Goal: Task Accomplishment & Management: Manage account settings

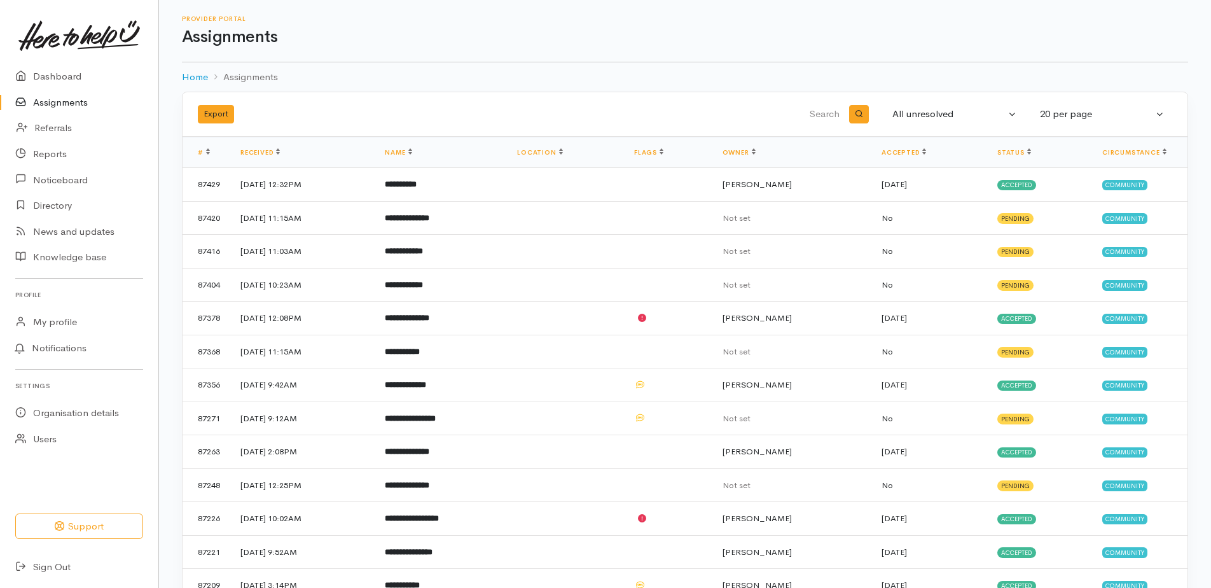
scroll to position [96, 0]
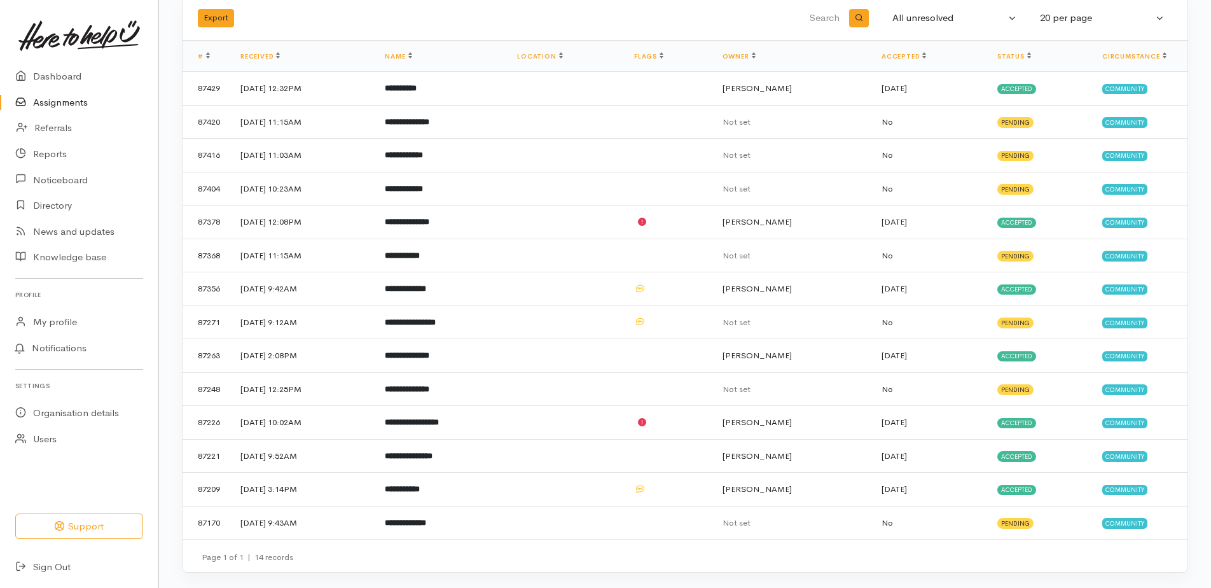
click at [417, 85] on b "**********" at bounding box center [401, 88] width 32 height 8
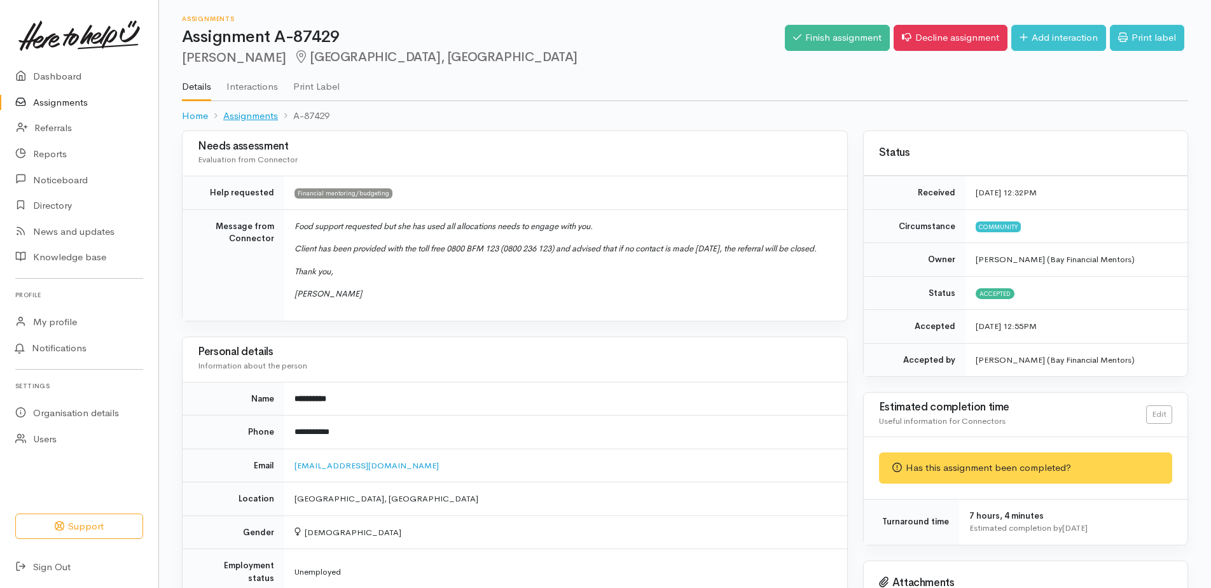
click at [258, 113] on link "Assignments" at bounding box center [250, 116] width 55 height 15
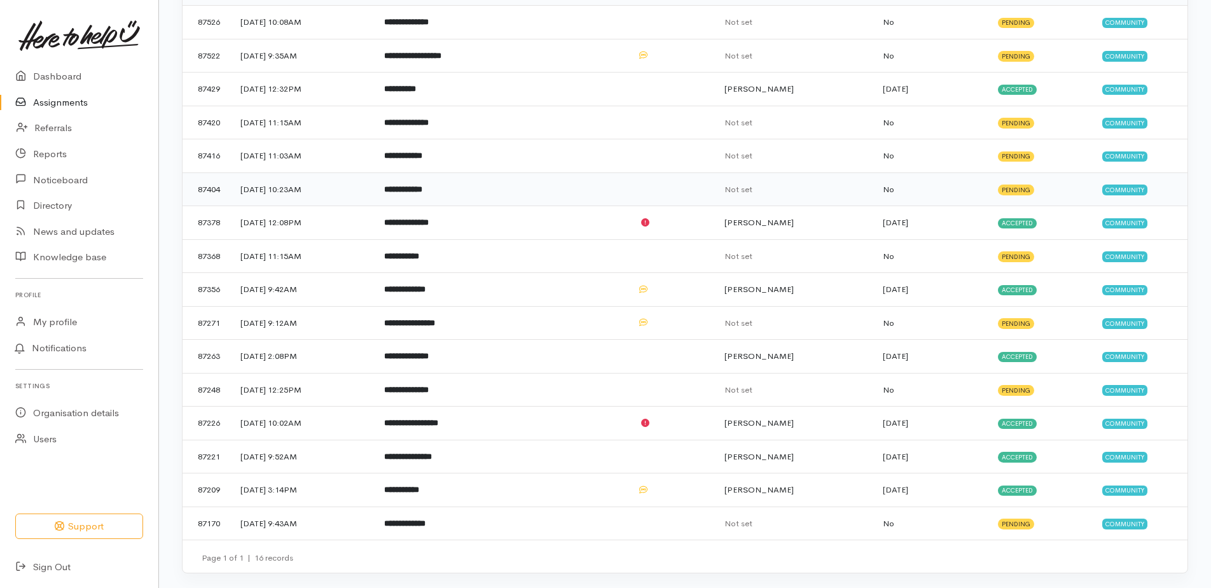
scroll to position [163, 0]
click at [432, 454] on b "**********" at bounding box center [408, 456] width 48 height 8
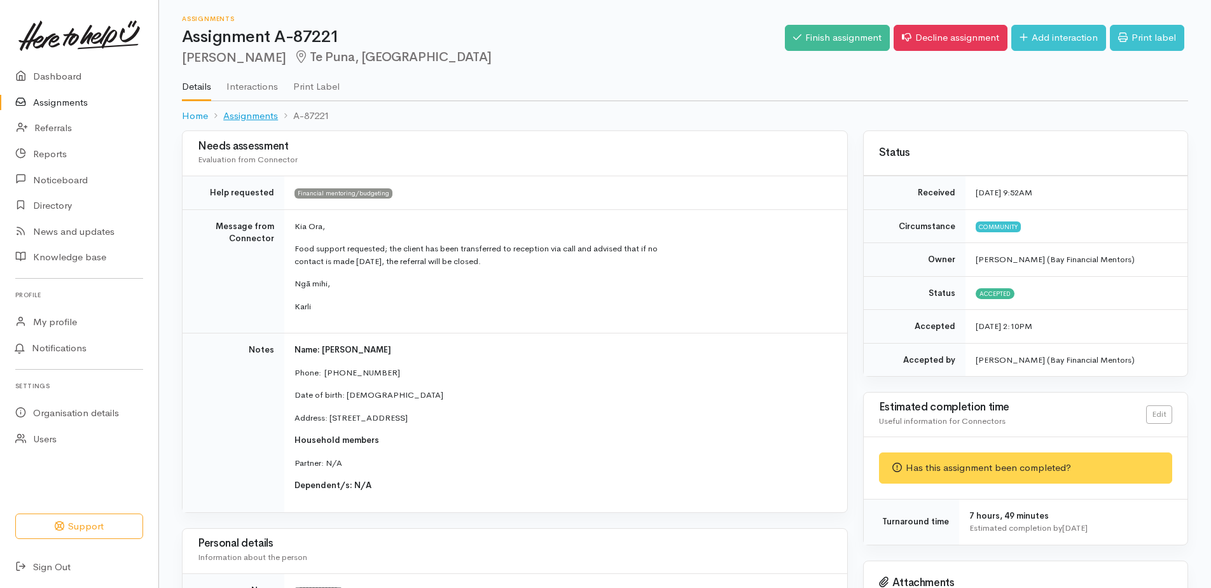
click at [253, 117] on link "Assignments" at bounding box center [250, 116] width 55 height 15
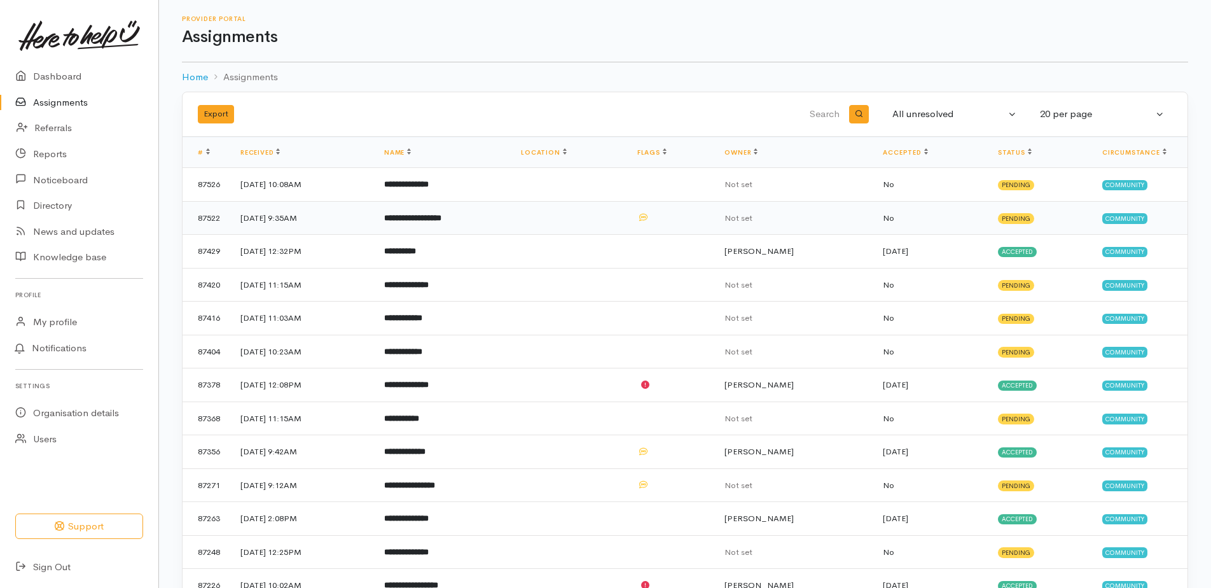
click at [441, 221] on b "**********" at bounding box center [412, 218] width 57 height 8
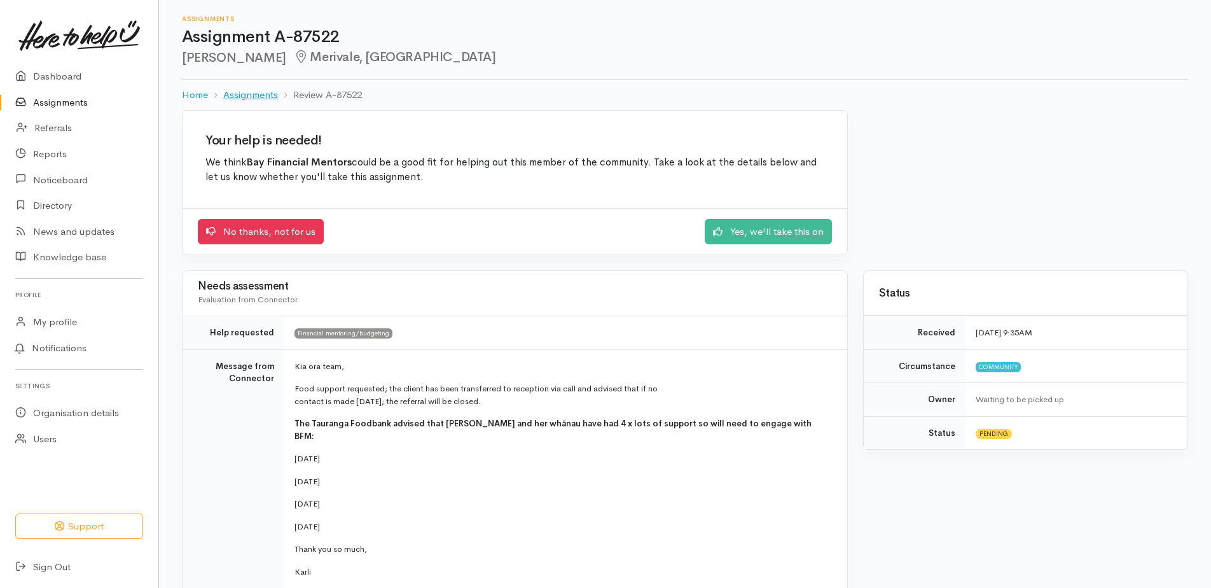
click at [241, 94] on link "Assignments" at bounding box center [250, 95] width 55 height 15
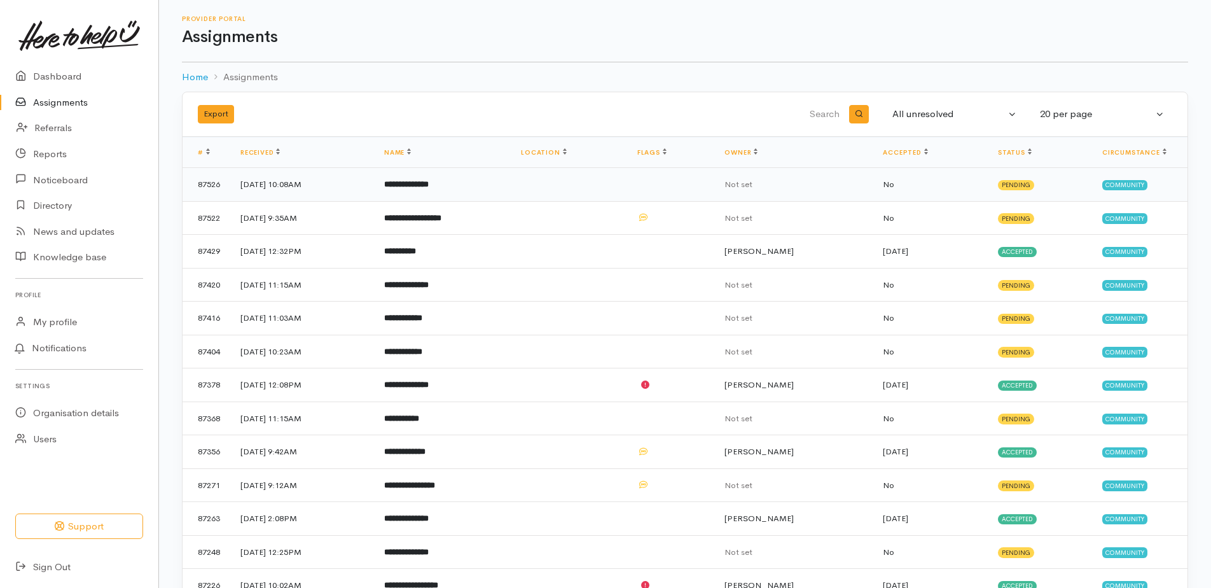
click at [429, 184] on b "**********" at bounding box center [406, 184] width 45 height 8
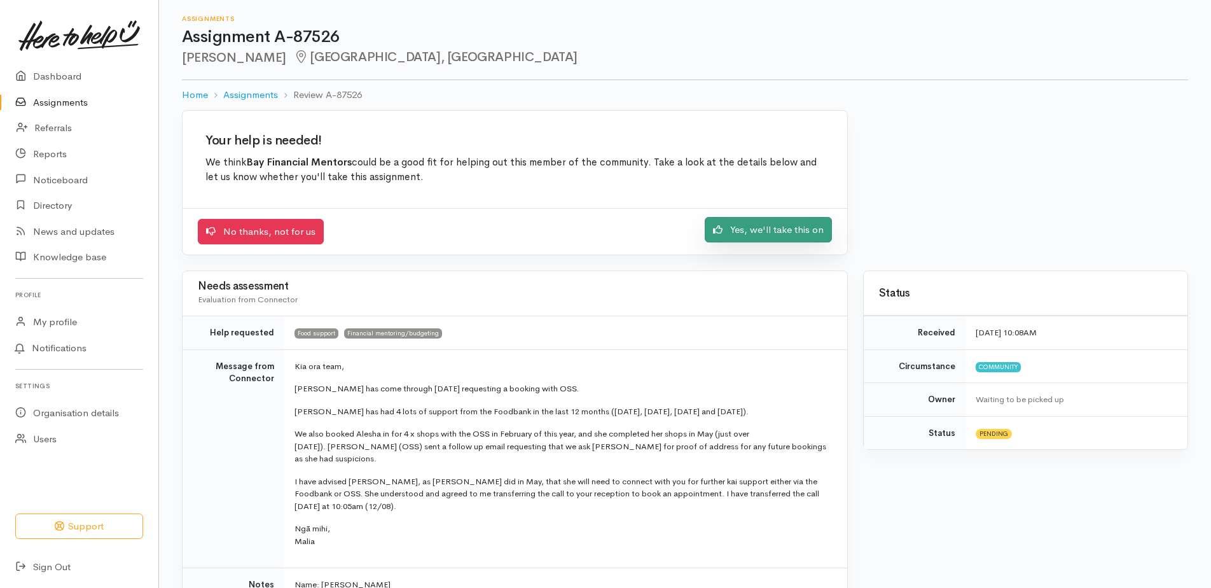
click at [746, 226] on link "Yes, we'll take this on" at bounding box center [768, 230] width 127 height 26
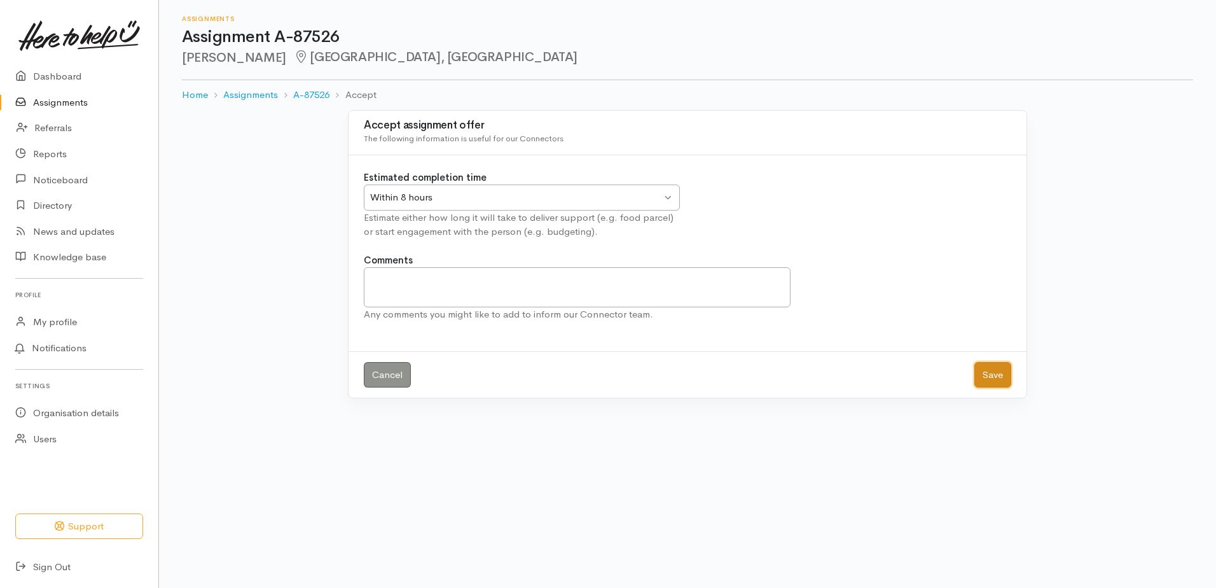
click at [989, 371] on button "Save" at bounding box center [993, 375] width 37 height 26
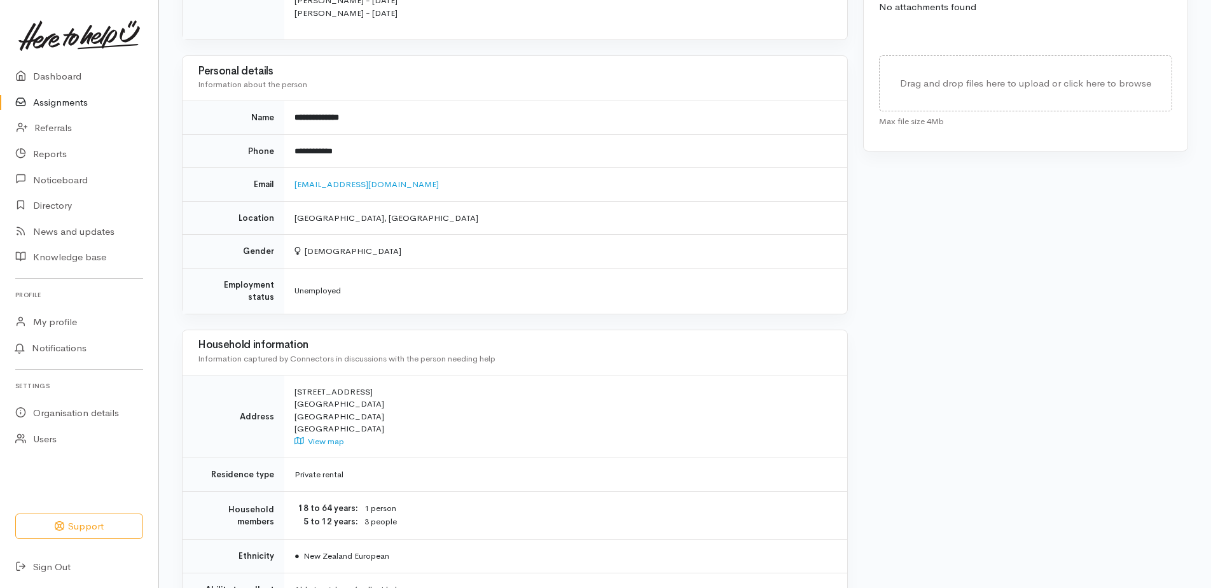
scroll to position [715, 0]
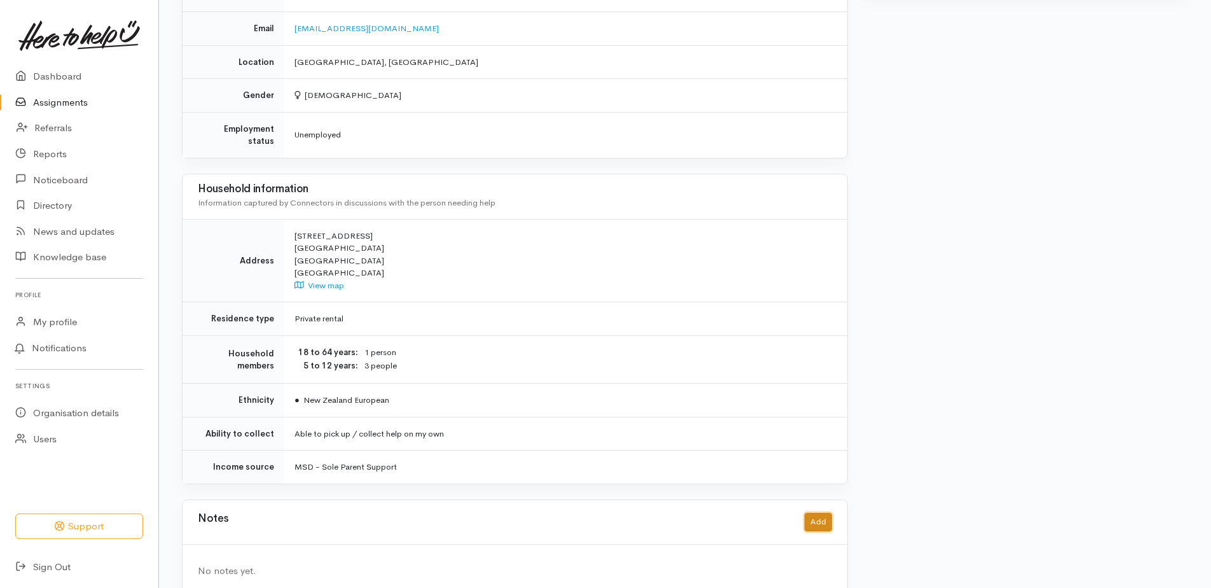
click at [821, 513] on button "Add" at bounding box center [818, 522] width 27 height 18
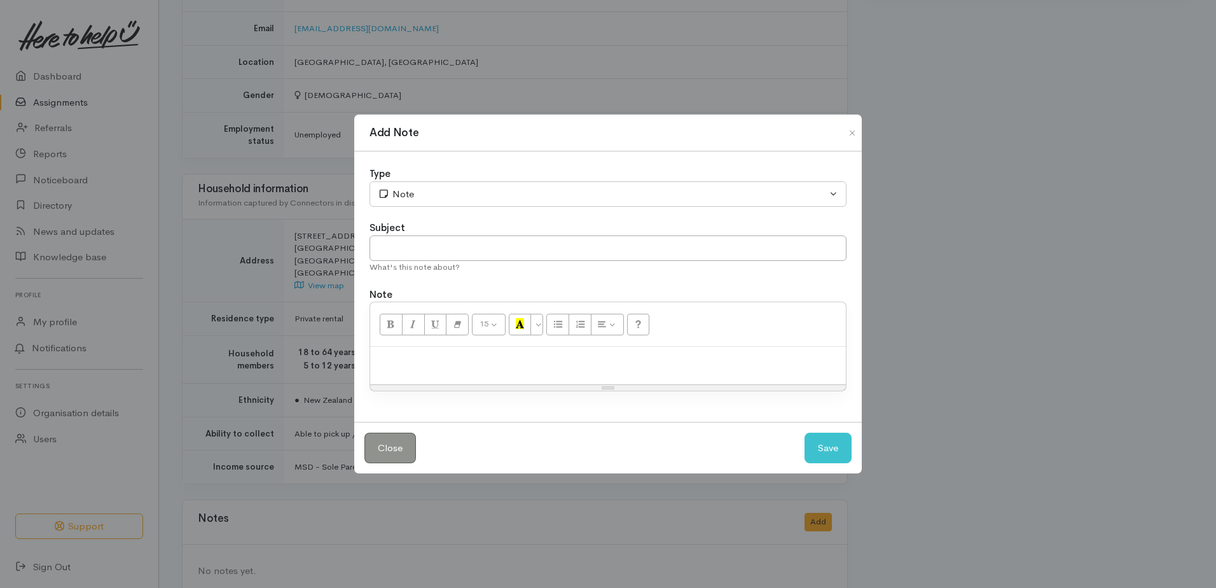
drag, startPoint x: 432, startPoint y: 378, endPoint x: 428, endPoint y: 372, distance: 7.4
click at [433, 378] on div at bounding box center [608, 366] width 476 height 38
click at [416, 254] on input "text" at bounding box center [608, 248] width 477 height 26
type input "Appt booked"
click at [823, 441] on button "Save" at bounding box center [828, 448] width 47 height 31
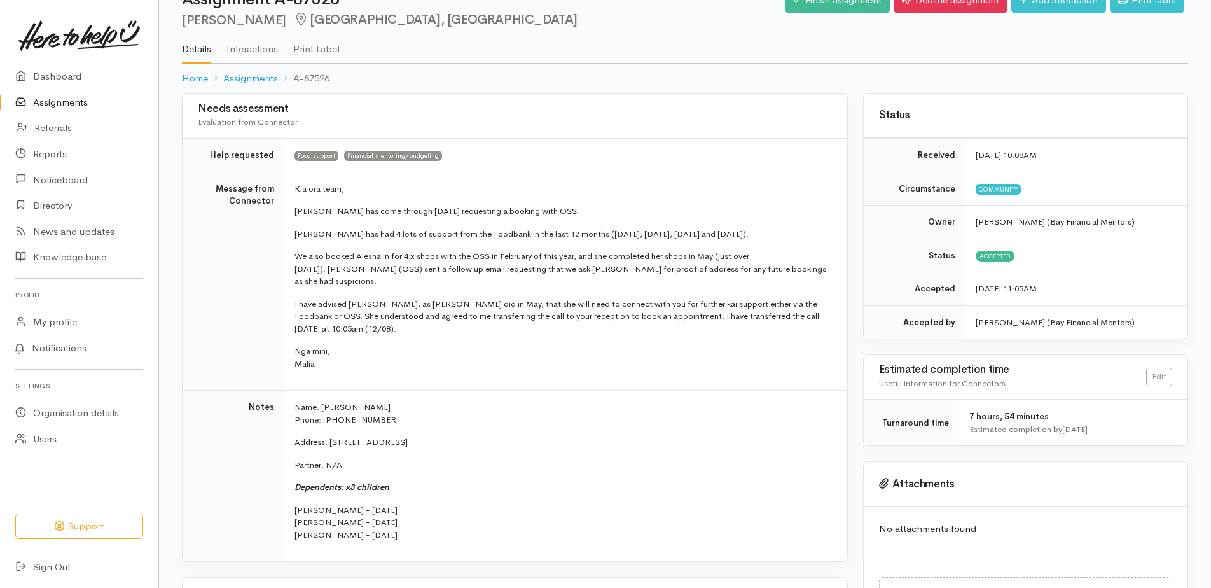
scroll to position [0, 0]
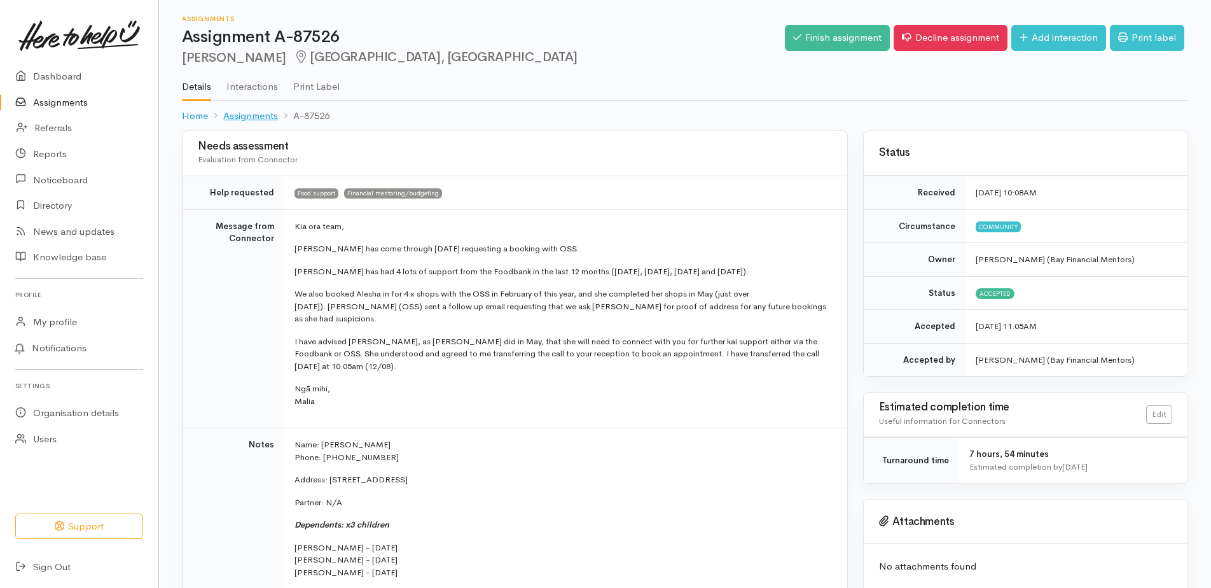
click at [258, 113] on link "Assignments" at bounding box center [250, 116] width 55 height 15
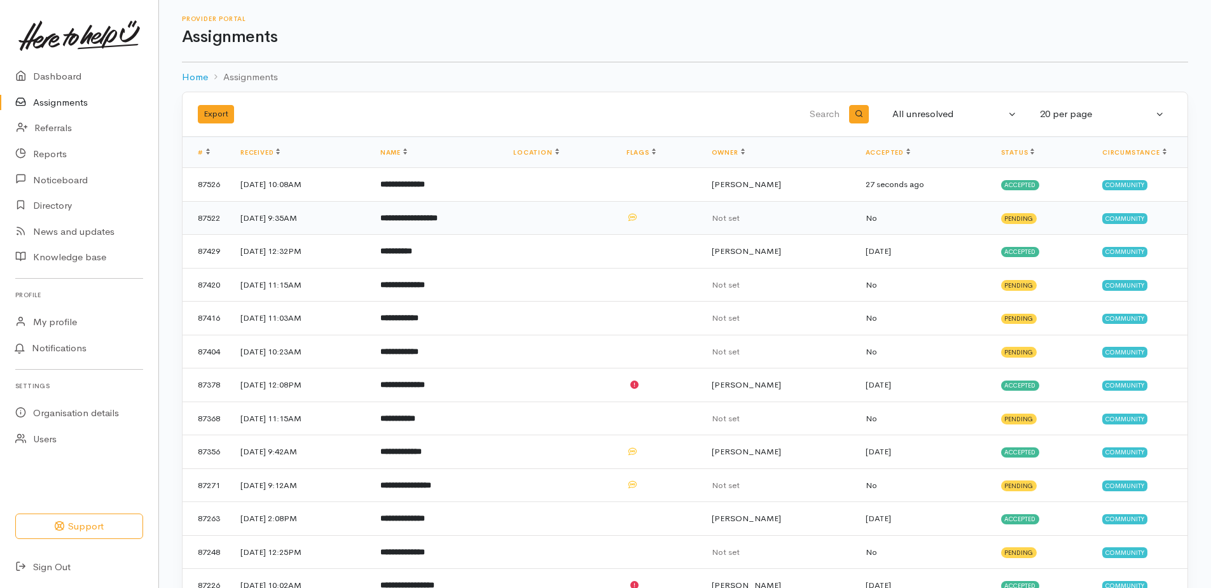
click at [438, 216] on b "**********" at bounding box center [408, 218] width 57 height 8
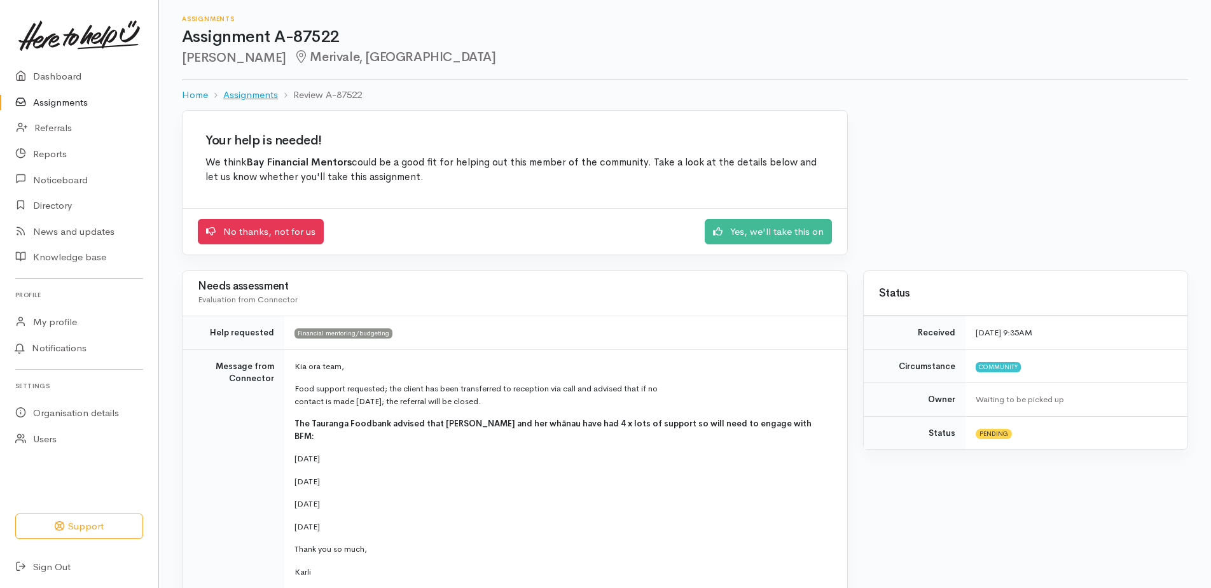
click at [253, 95] on link "Assignments" at bounding box center [250, 95] width 55 height 15
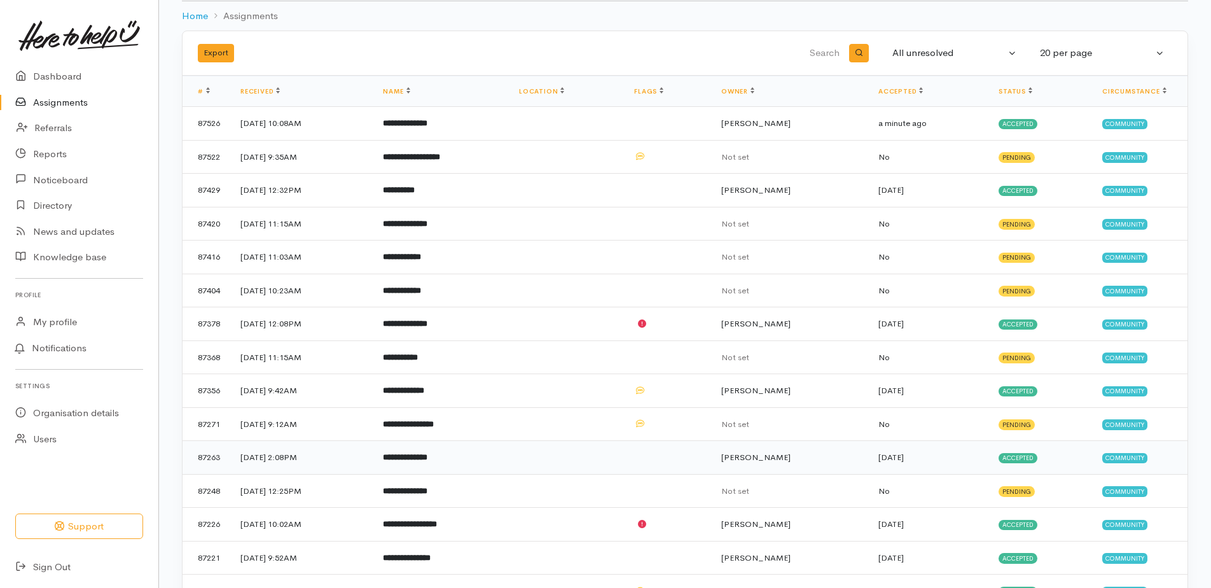
scroll to position [163, 0]
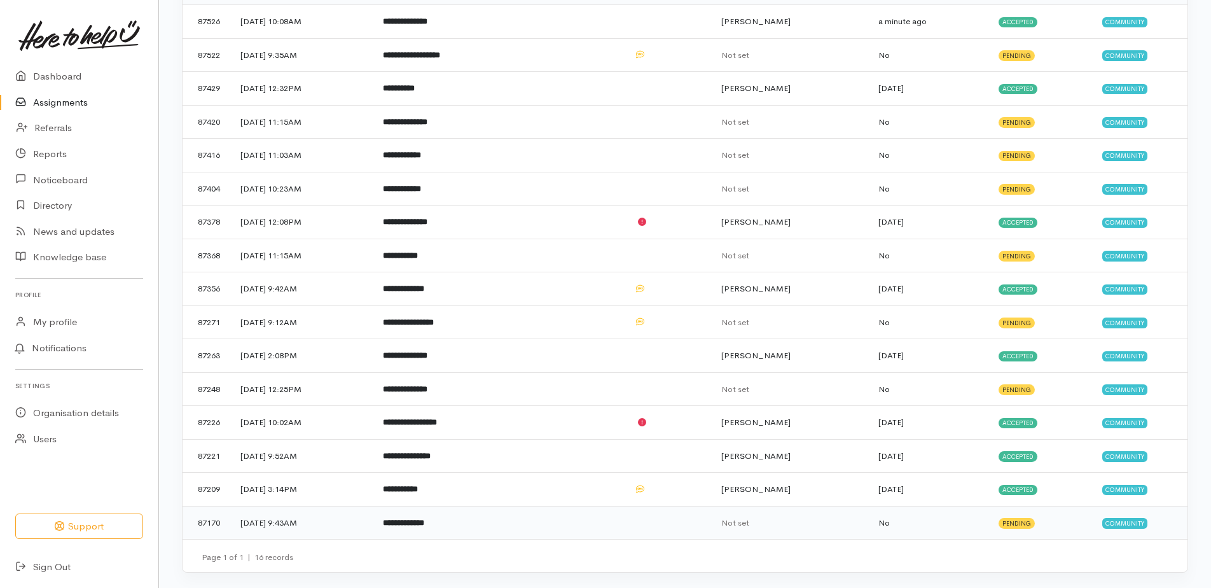
click at [424, 522] on b "**********" at bounding box center [403, 522] width 41 height 8
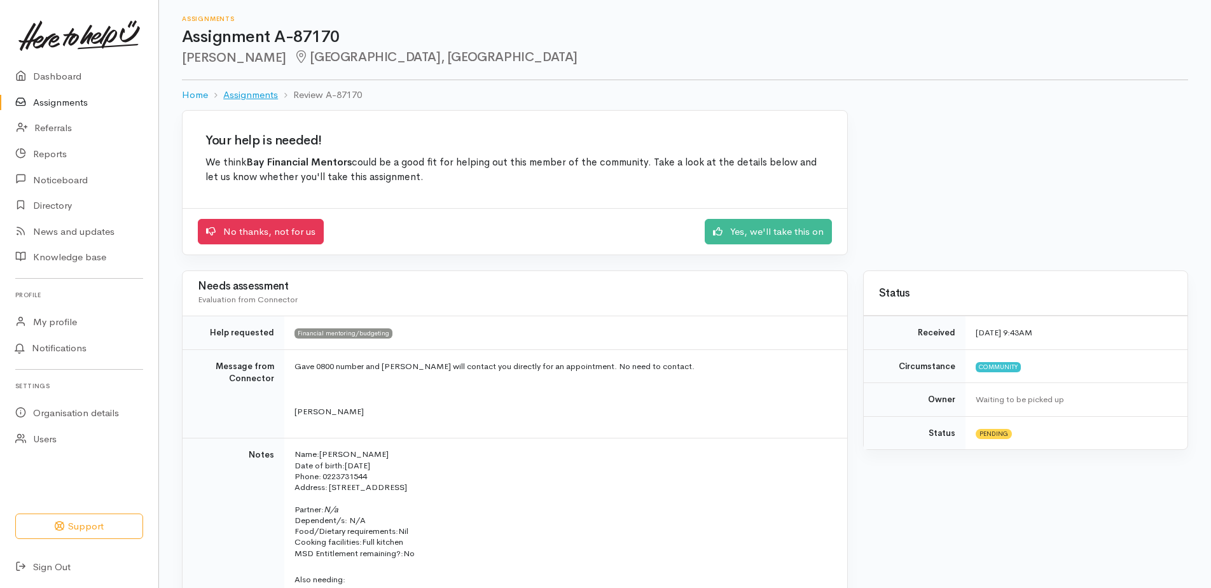
click at [257, 95] on link "Assignments" at bounding box center [250, 95] width 55 height 15
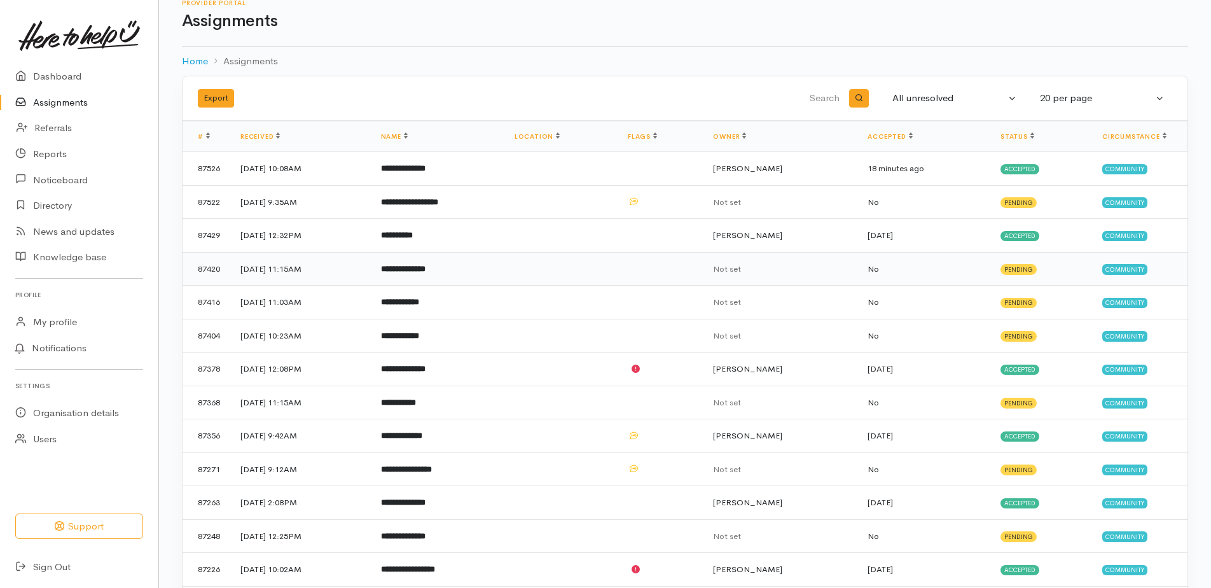
scroll to position [64, 0]
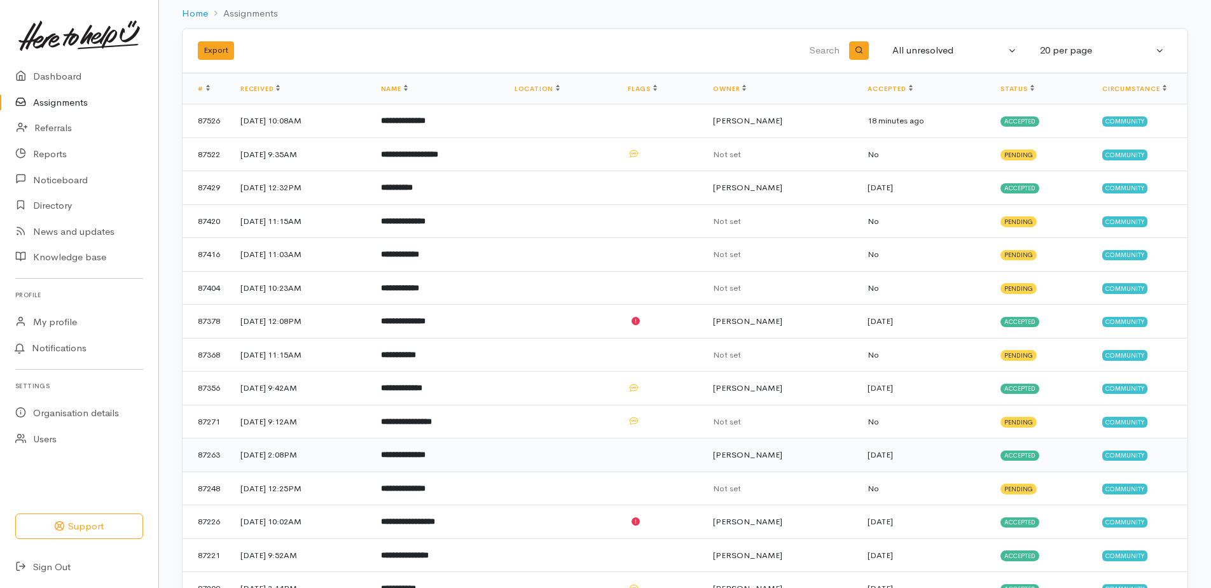
click at [426, 452] on b "**********" at bounding box center [403, 454] width 45 height 8
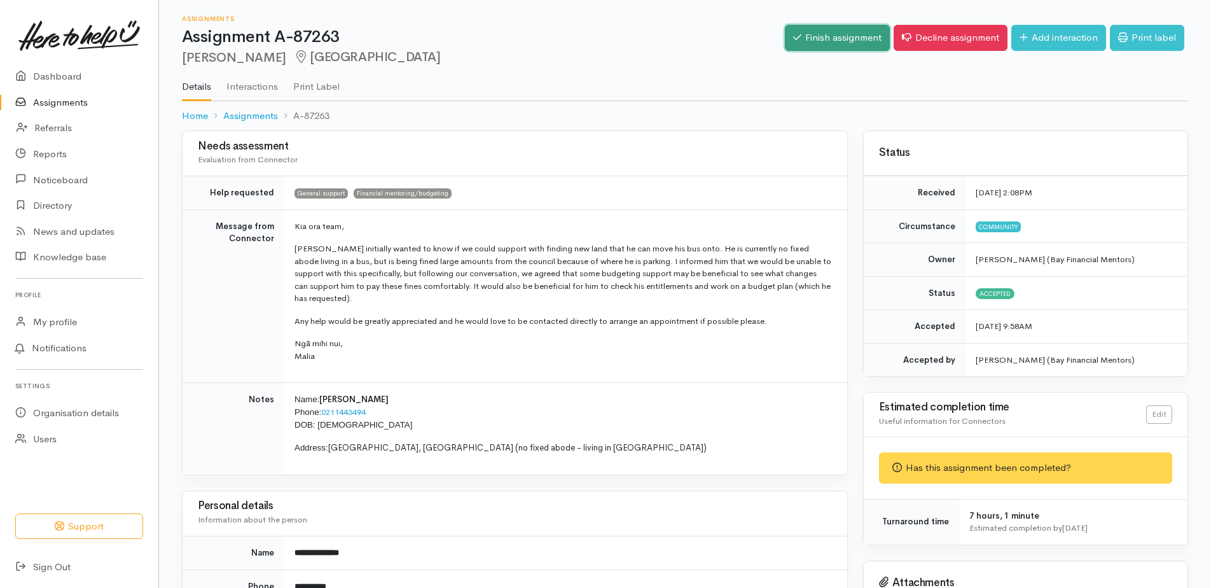
click at [827, 40] on link "Finish assignment" at bounding box center [837, 38] width 105 height 26
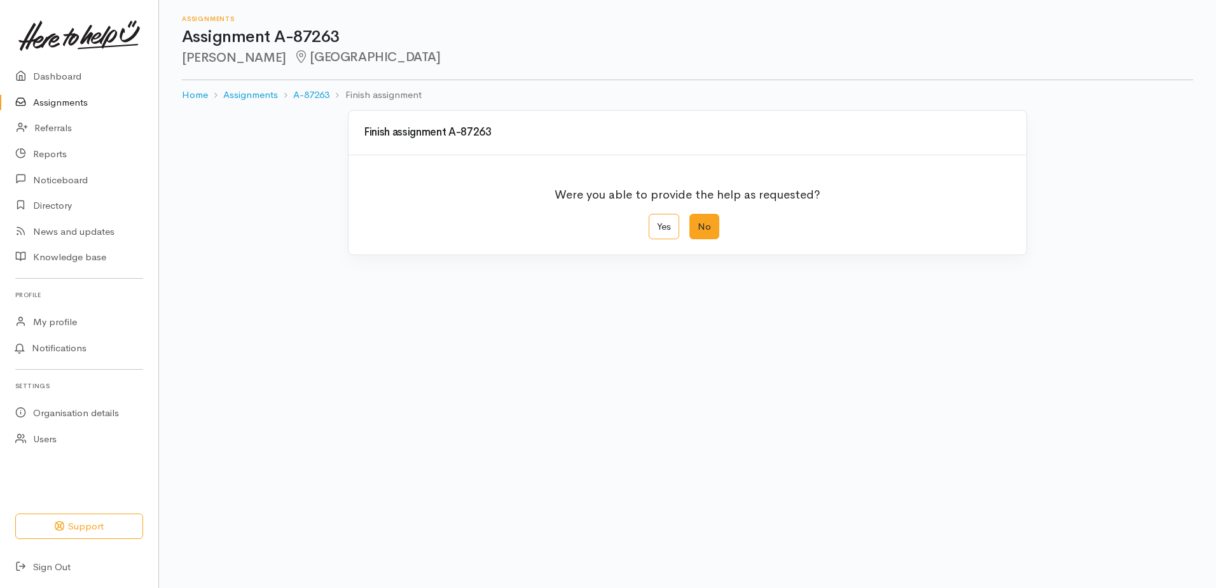
click at [704, 228] on label "No" at bounding box center [705, 227] width 30 height 26
click at [698, 222] on input "No" at bounding box center [694, 218] width 8 height 8
radio input "true"
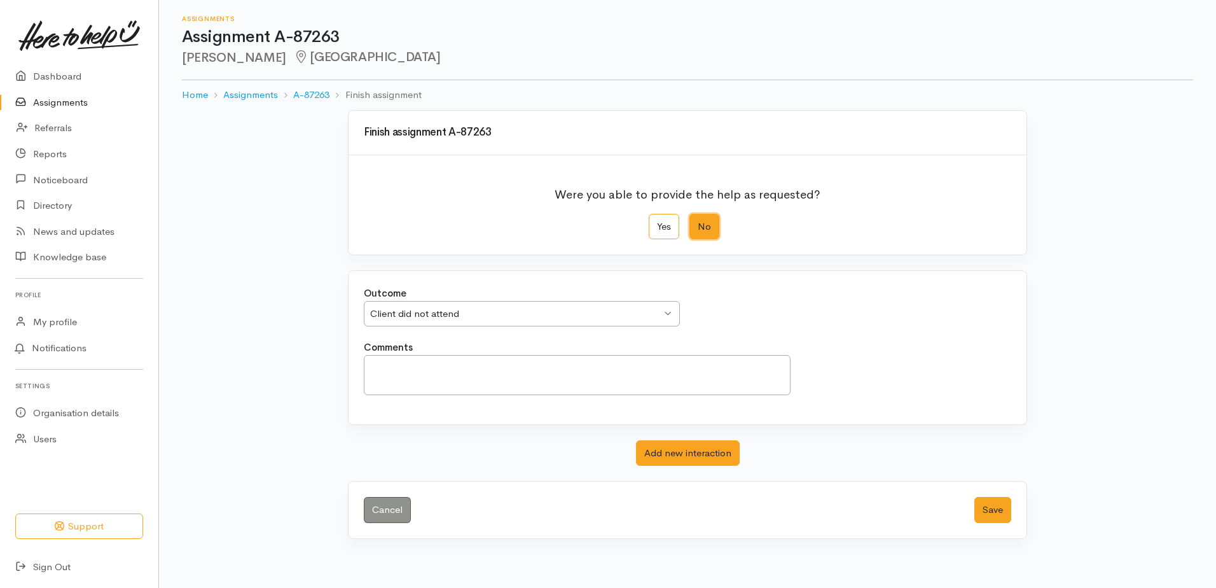
click at [434, 317] on div "Client did not attend" at bounding box center [515, 314] width 291 height 15
click at [380, 367] on textarea "Comments" at bounding box center [577, 375] width 427 height 40
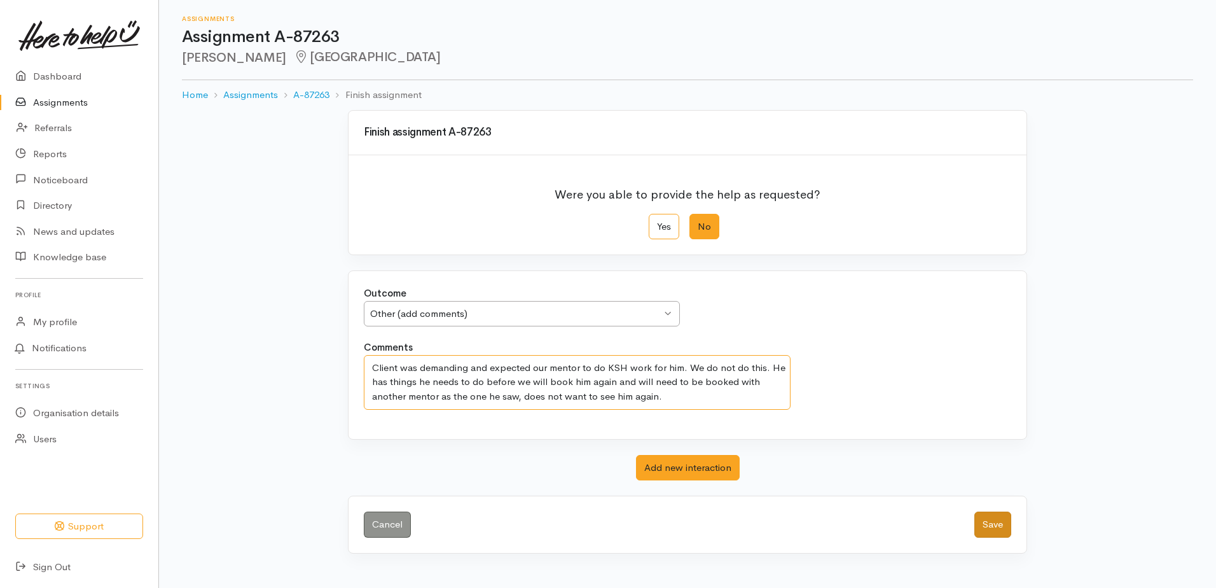
type textarea "Client was demanding and expected our mentor to do KSH work for him. We do not …"
click at [994, 524] on button "Save" at bounding box center [993, 524] width 37 height 26
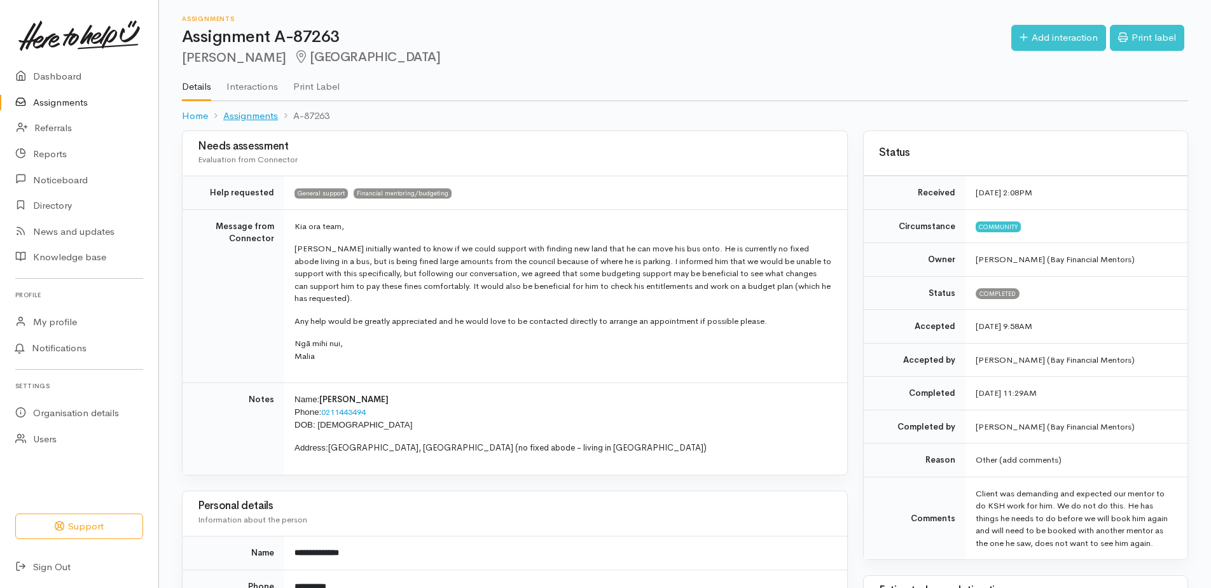
click at [267, 115] on link "Assignments" at bounding box center [250, 116] width 55 height 15
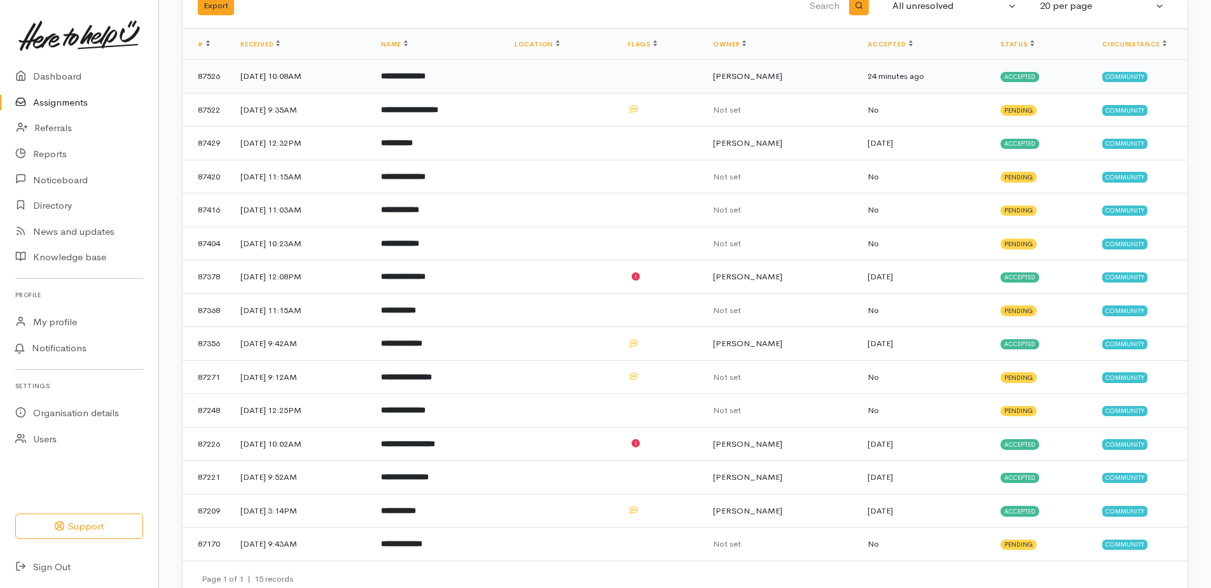
scroll to position [129, 0]
